Goal: Find specific page/section: Find specific page/section

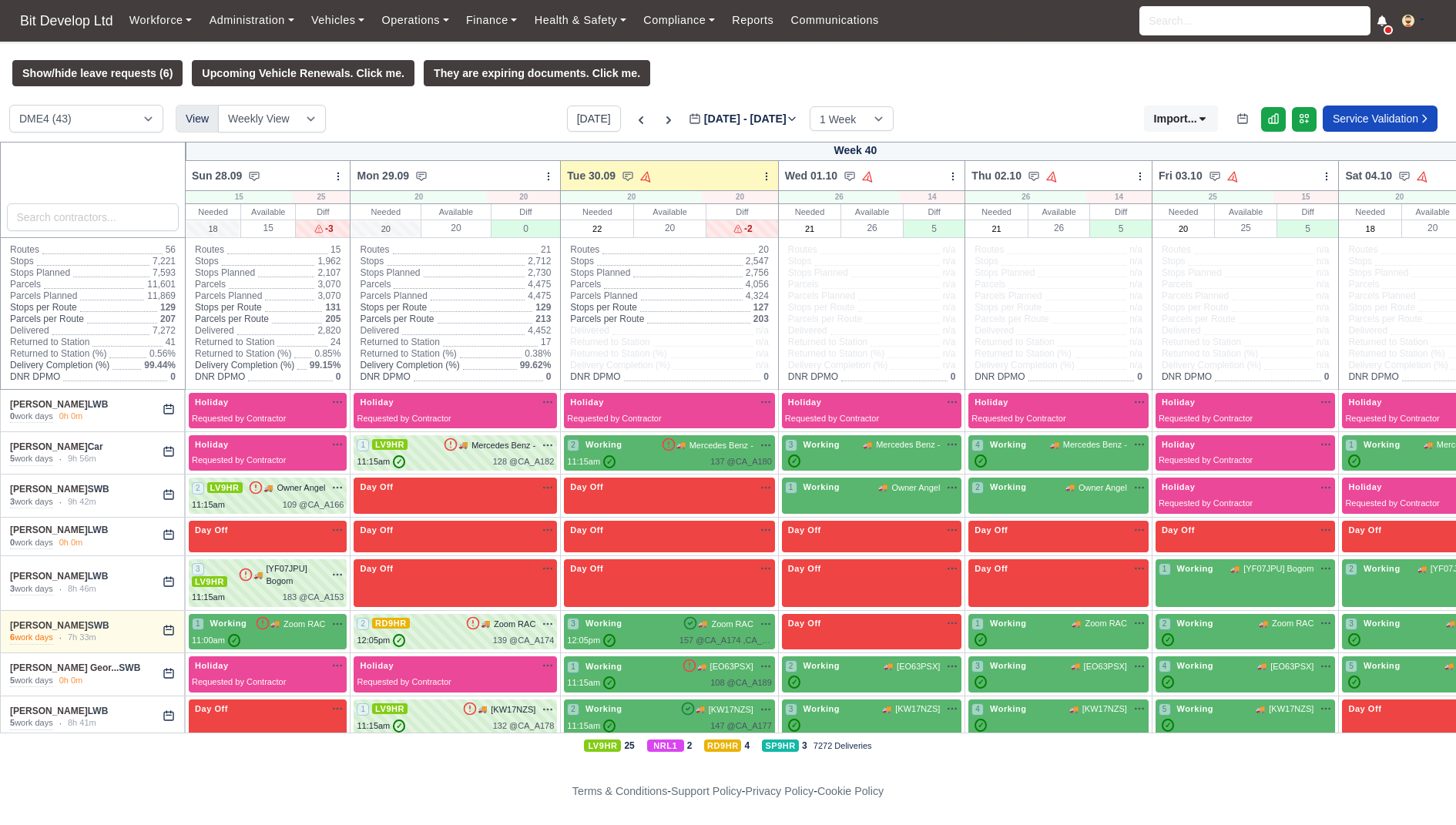
click at [1389, 33] on div "Workforce Manpower Expiring Documents Leave Requests Daily Attendance Daily Tim…" at bounding box center [782, 20] width 1323 height 41
click at [1383, 24] on icon at bounding box center [1382, 20] width 11 height 11
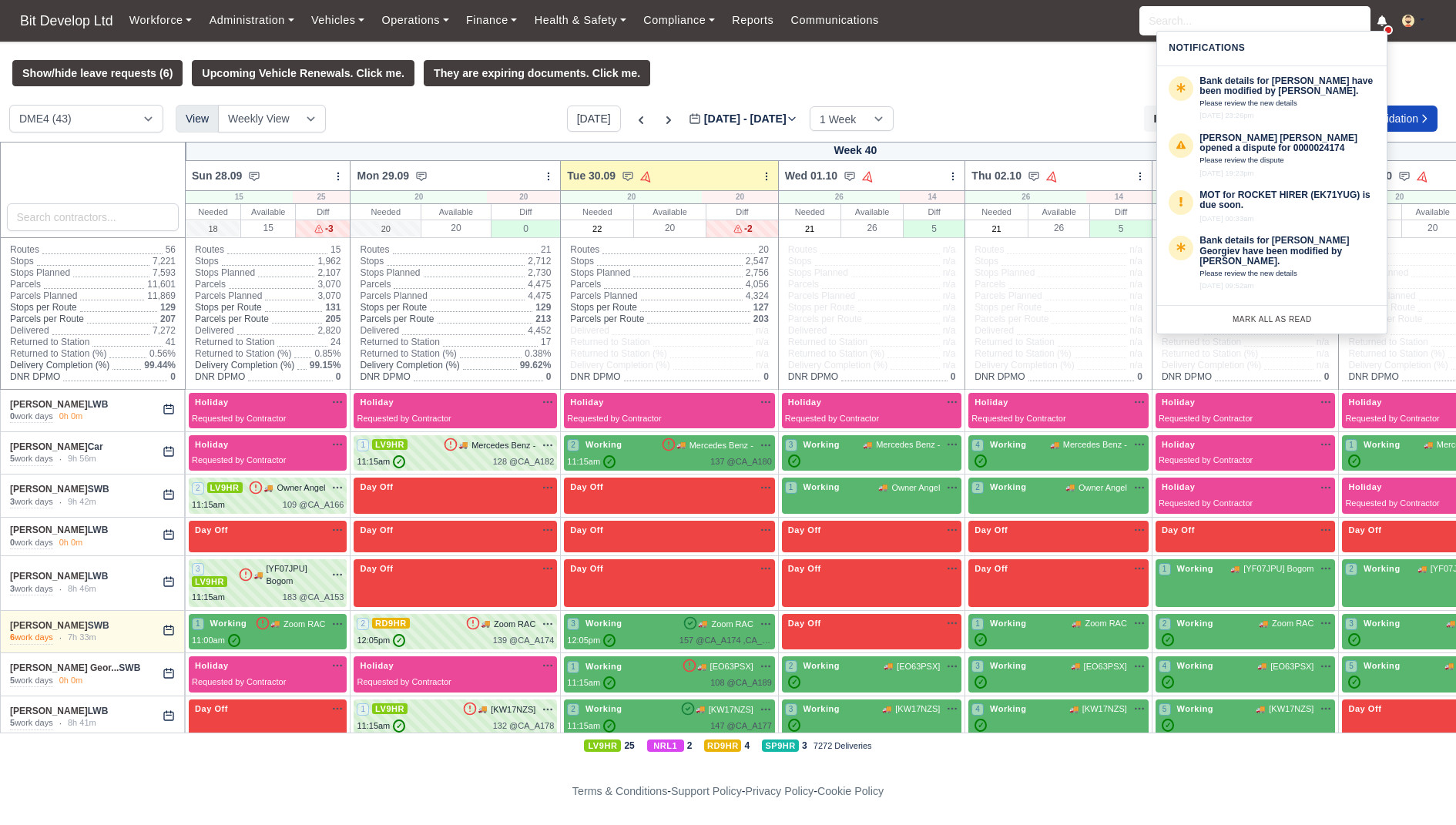
click at [1382, 22] on icon at bounding box center [1382, 20] width 9 height 11
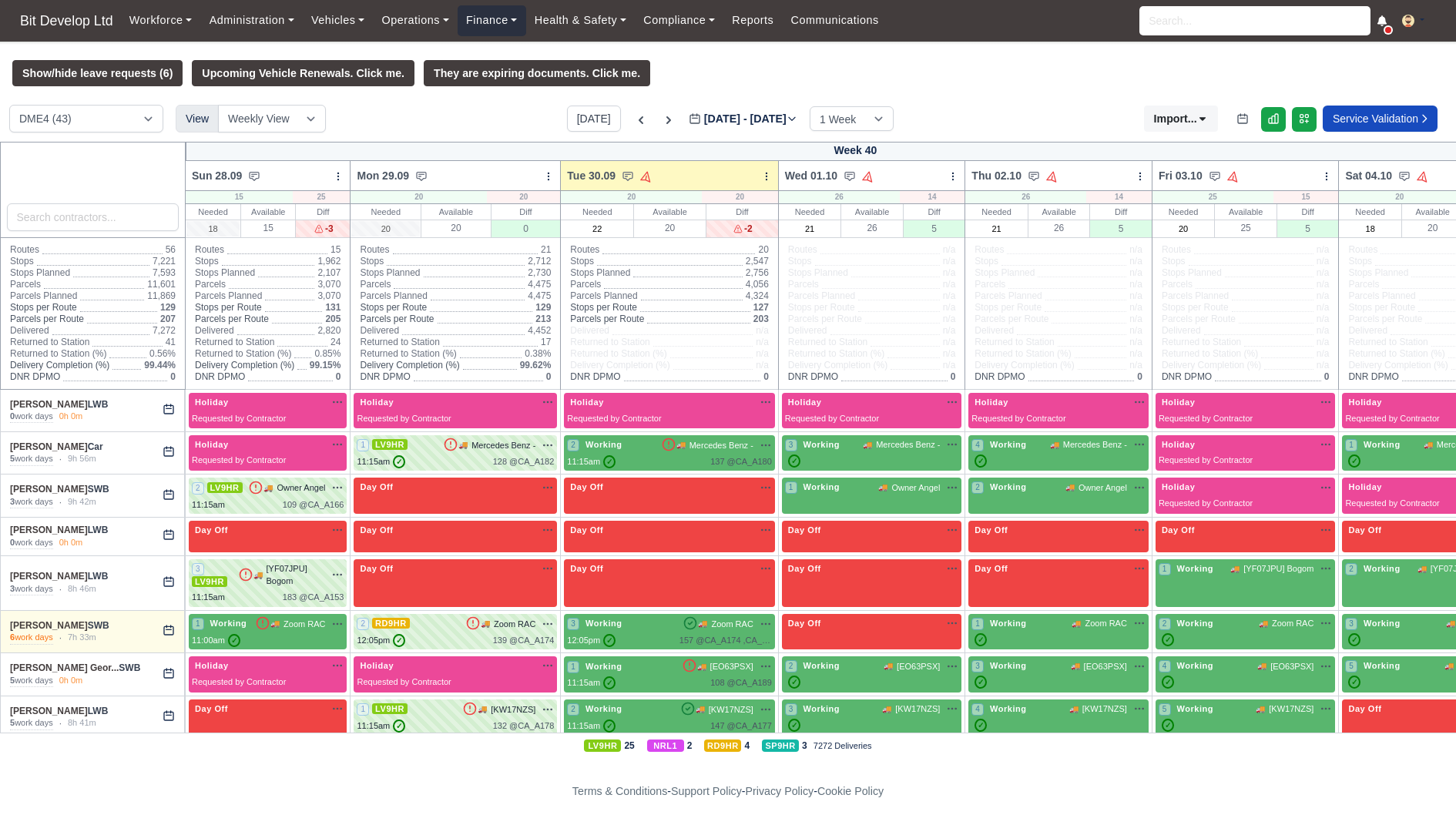
click at [508, 18] on link "Finance" at bounding box center [492, 20] width 68 height 30
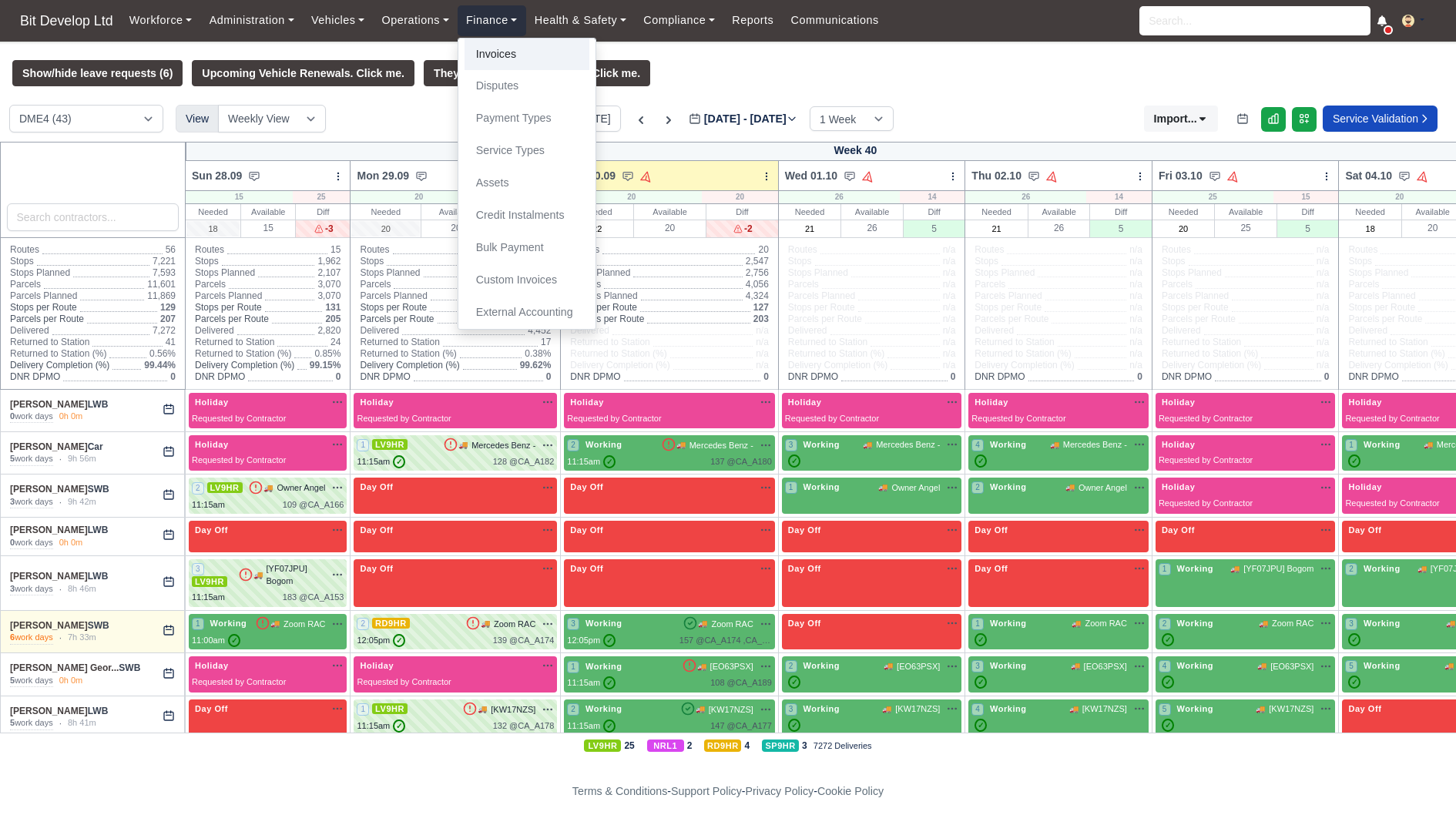
click at [510, 55] on link "Invoices" at bounding box center [527, 55] width 125 height 32
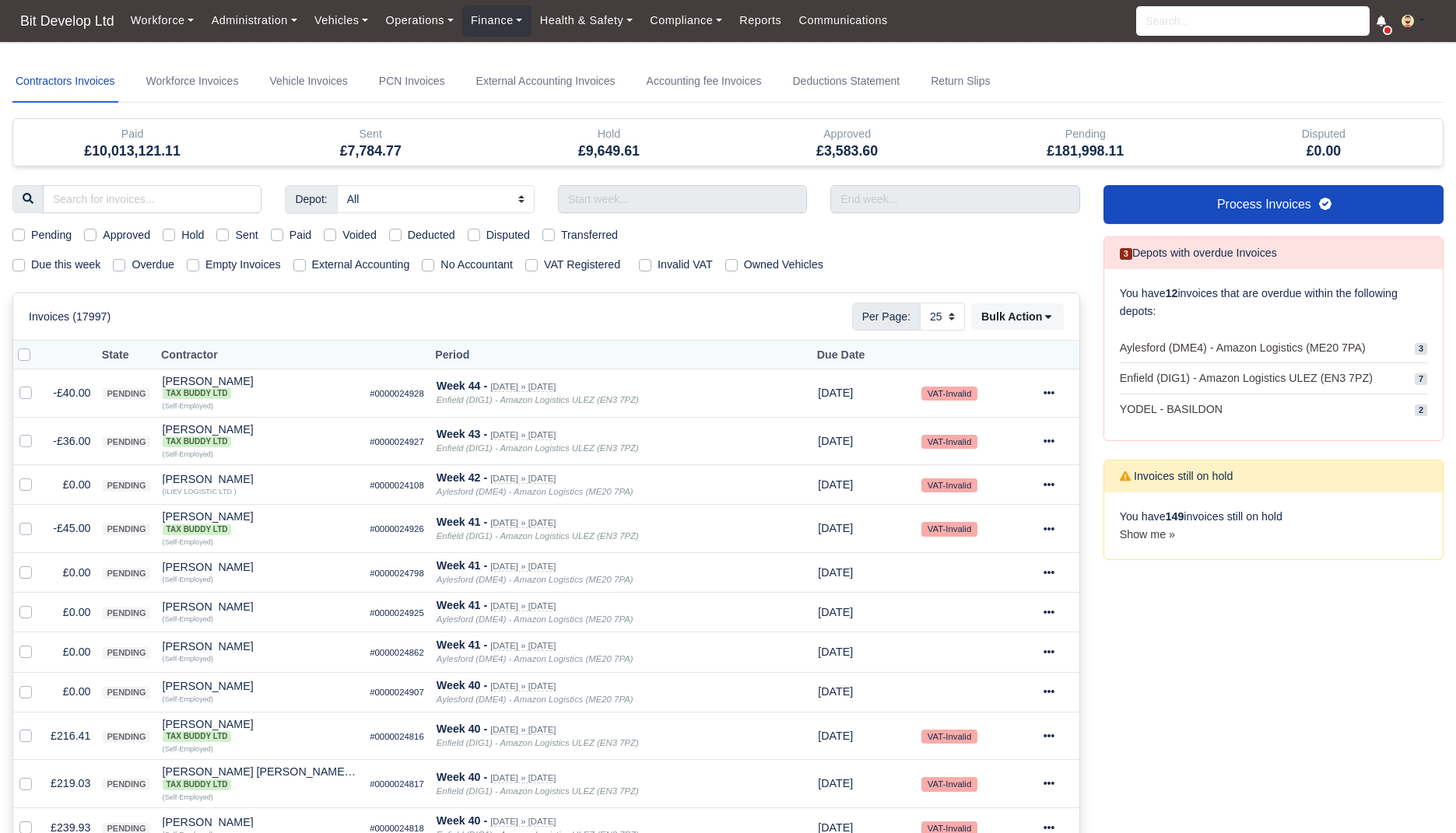
select select "25"
click at [102, 33] on span "Bit Develop Ltd" at bounding box center [67, 20] width 110 height 31
